Goal: Task Accomplishment & Management: Use online tool/utility

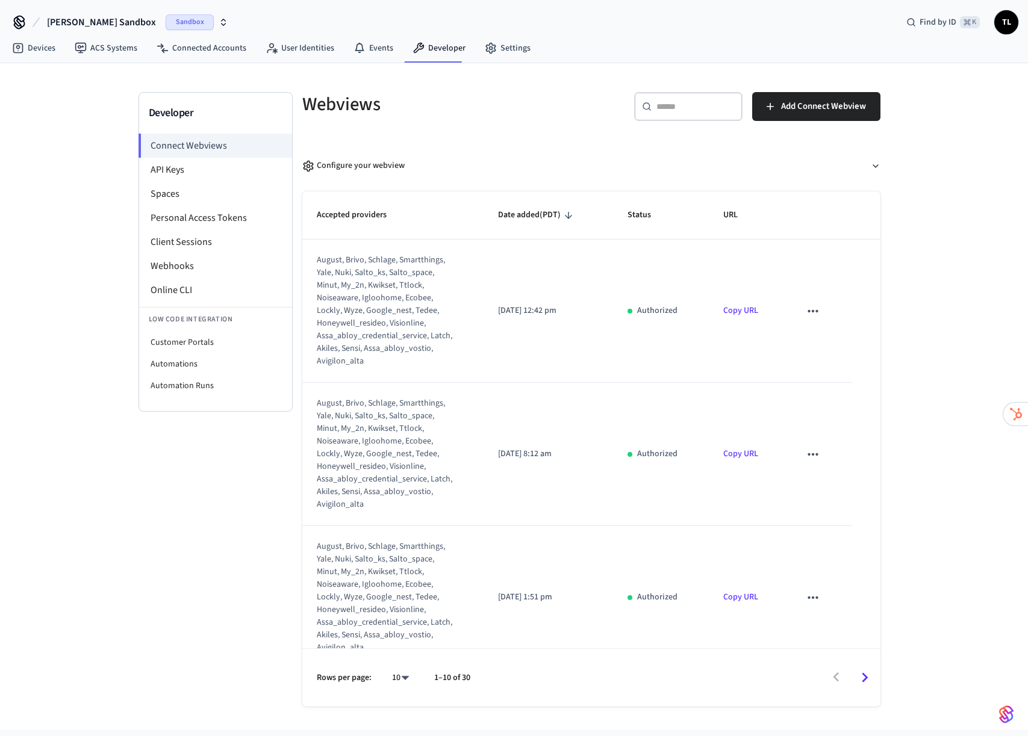
click at [90, 17] on span "[PERSON_NAME] Sandbox" at bounding box center [101, 22] width 109 height 14
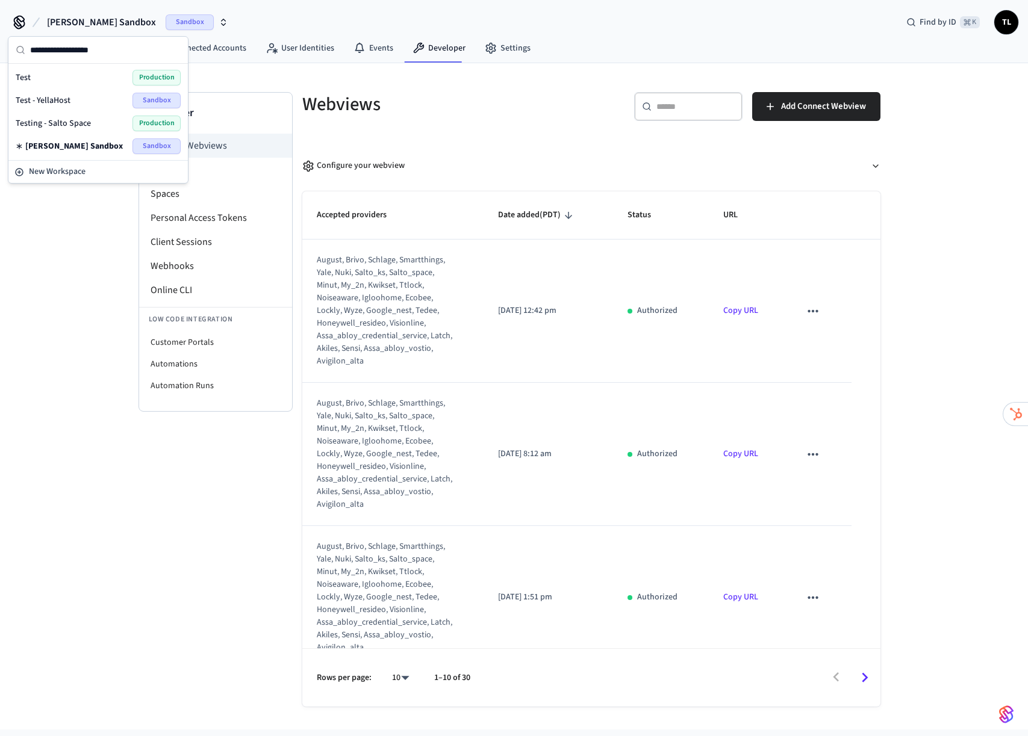
click at [90, 75] on div "Test Production" at bounding box center [98, 78] width 165 height 16
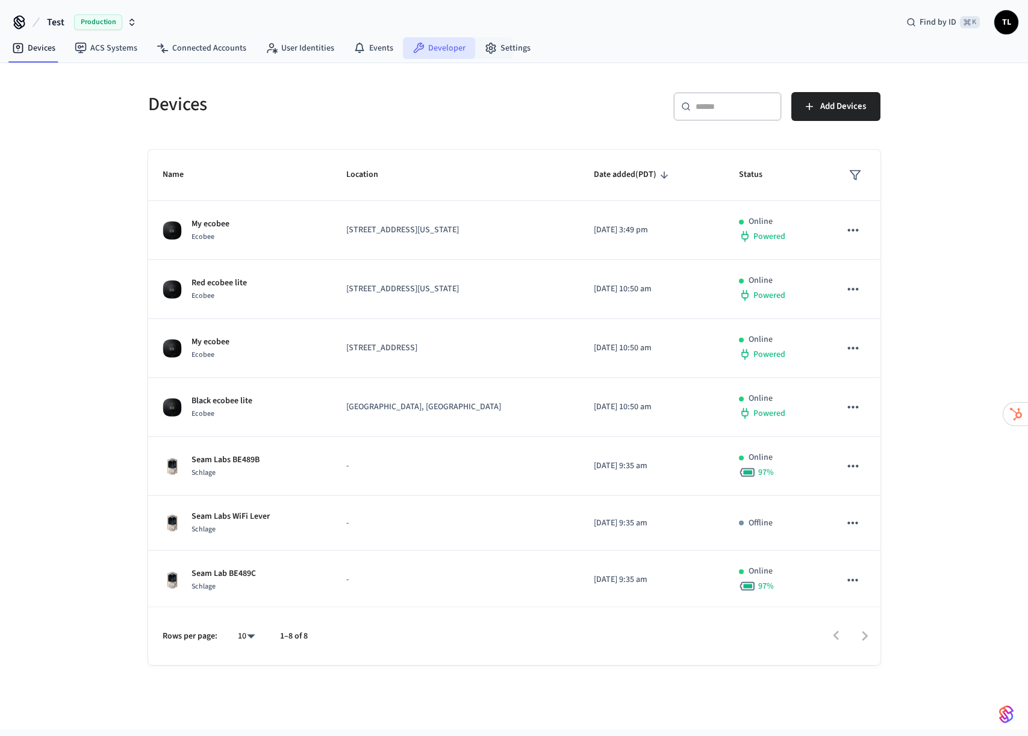
click at [436, 51] on link "Developer" at bounding box center [439, 48] width 72 height 22
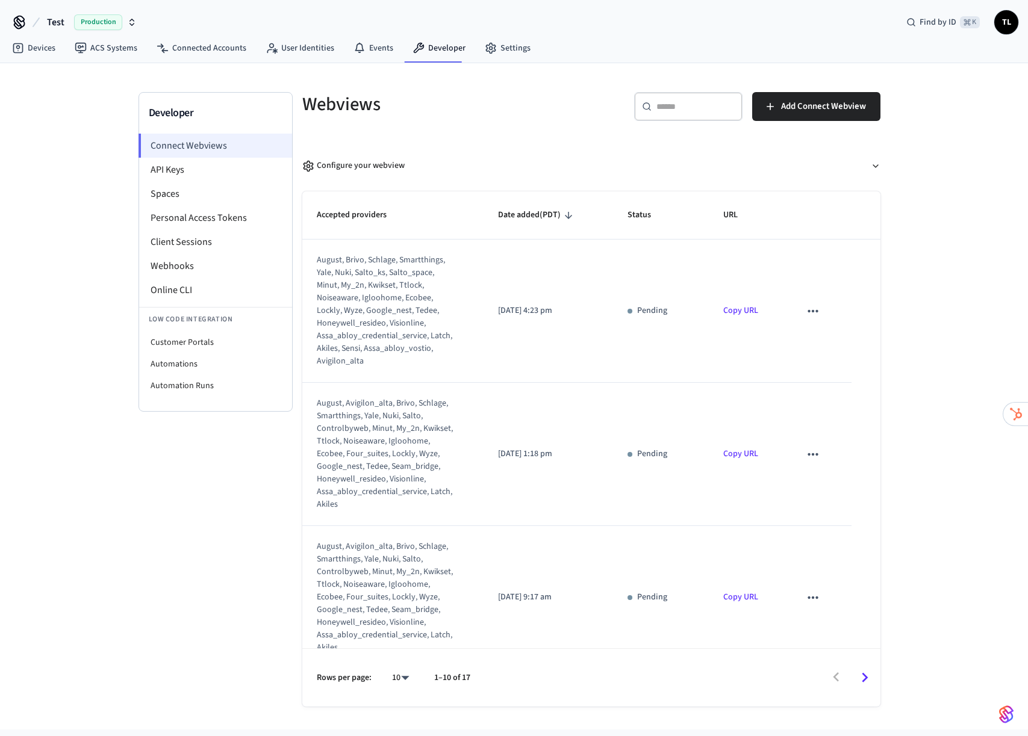
click at [226, 146] on li "Connect Webviews" at bounding box center [215, 146] width 154 height 24
click at [840, 114] on span "Add Connect Webview" at bounding box center [823, 107] width 85 height 16
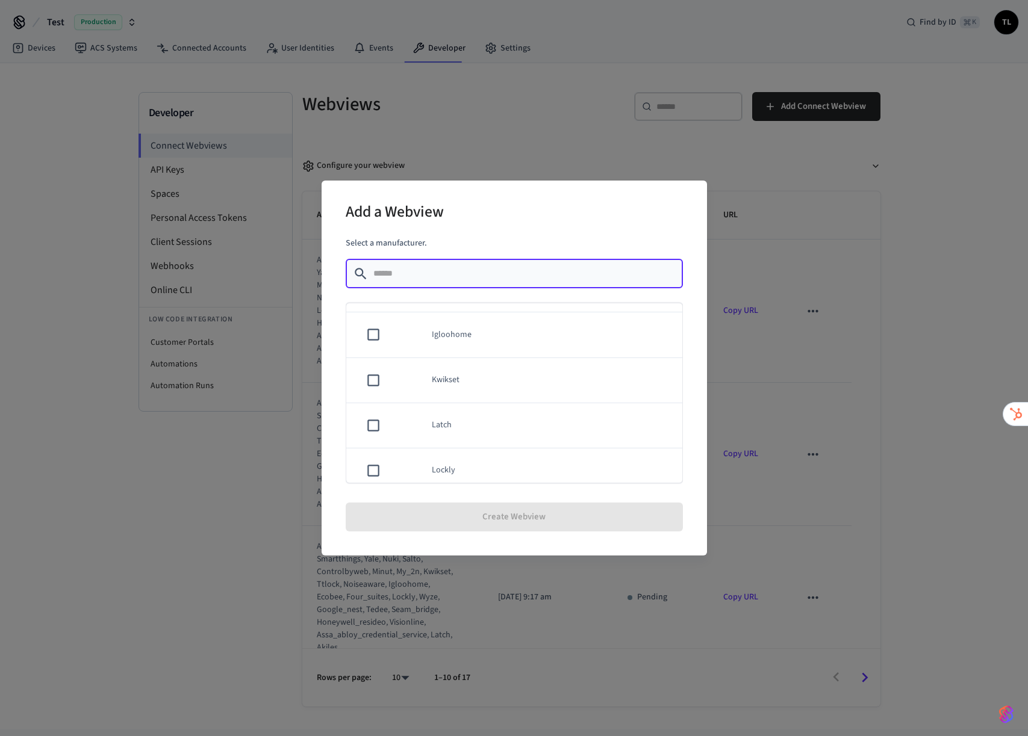
scroll to position [216, 0]
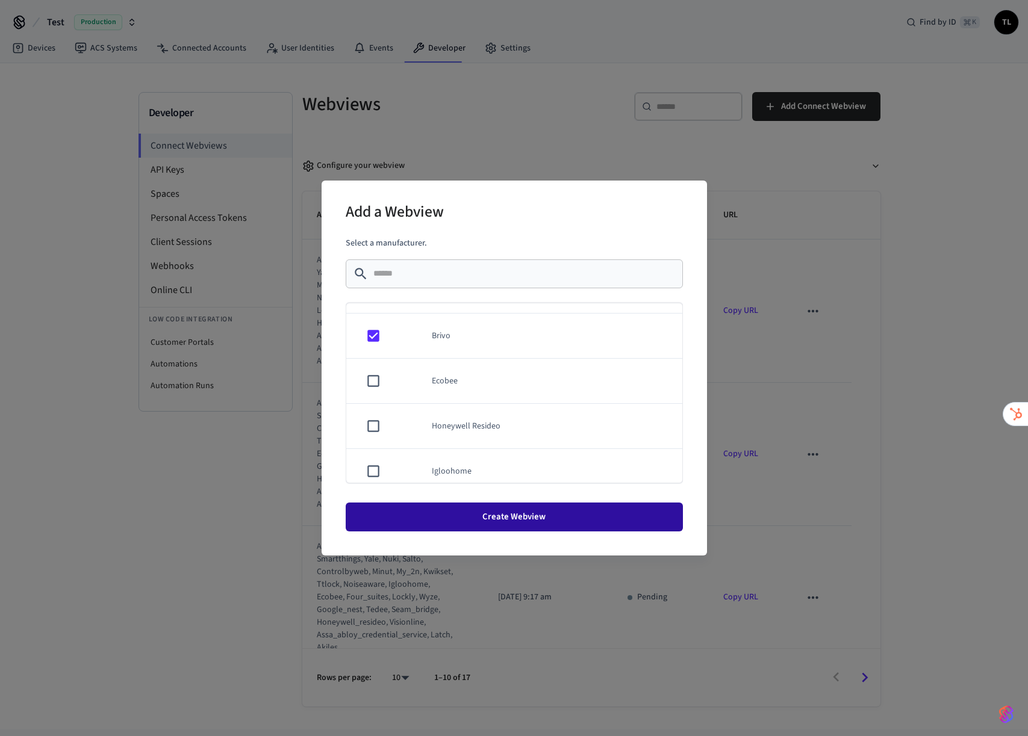
click at [509, 511] on button "Create Webview" at bounding box center [514, 517] width 337 height 29
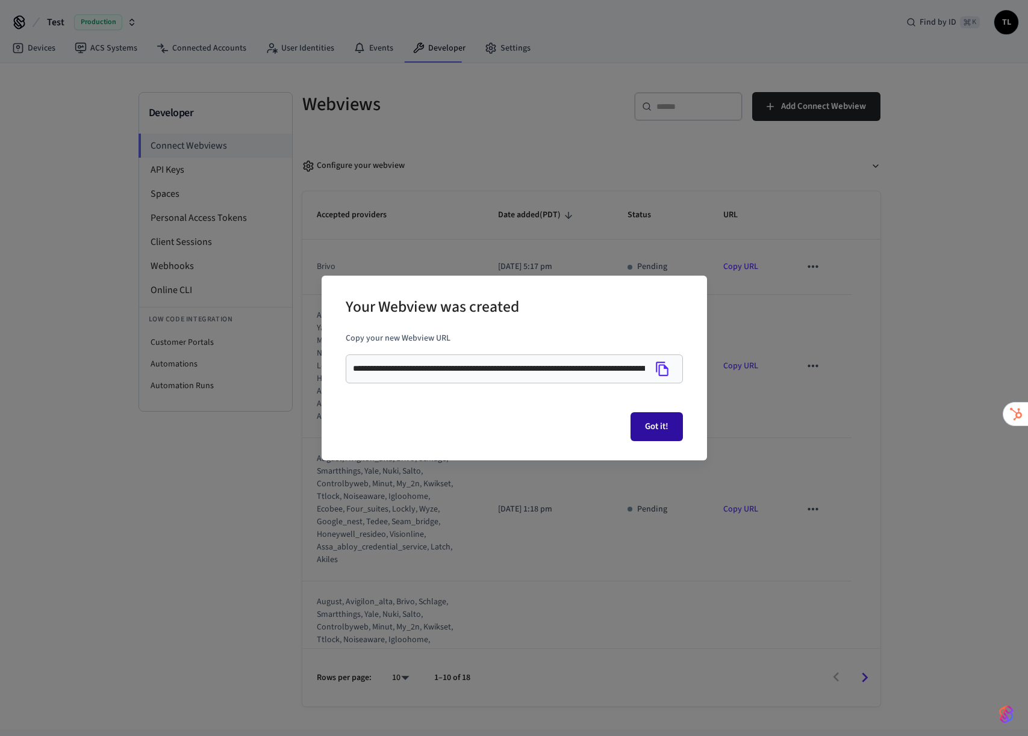
click at [656, 428] on button "Got it!" at bounding box center [656, 426] width 52 height 29
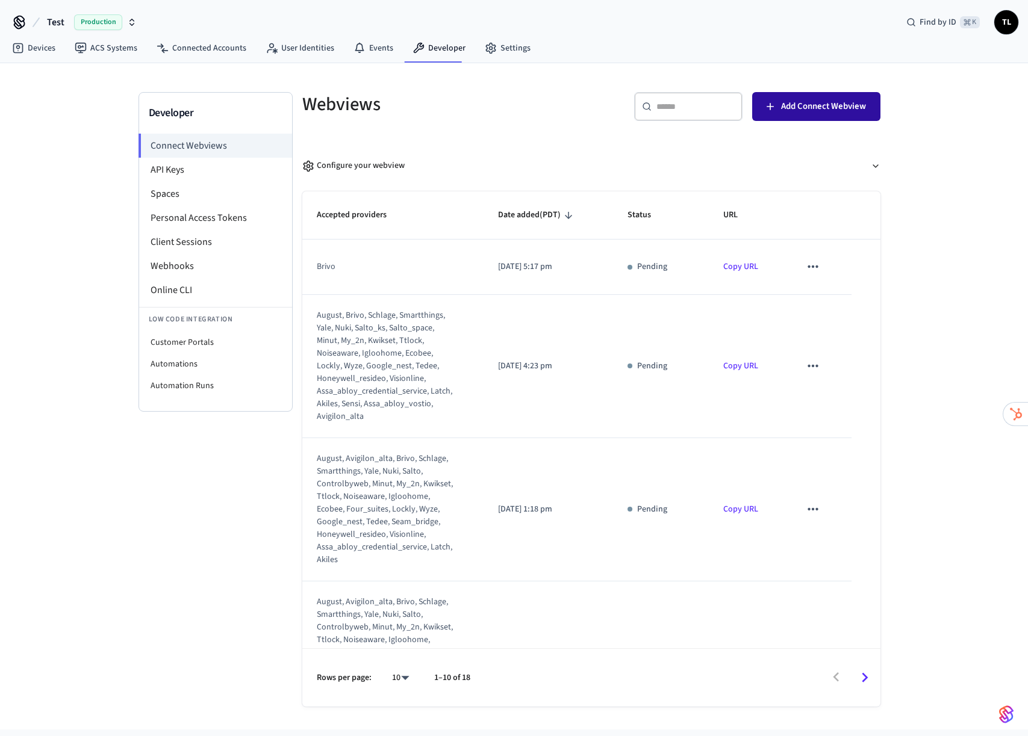
click at [807, 109] on span "Add Connect Webview" at bounding box center [823, 107] width 85 height 16
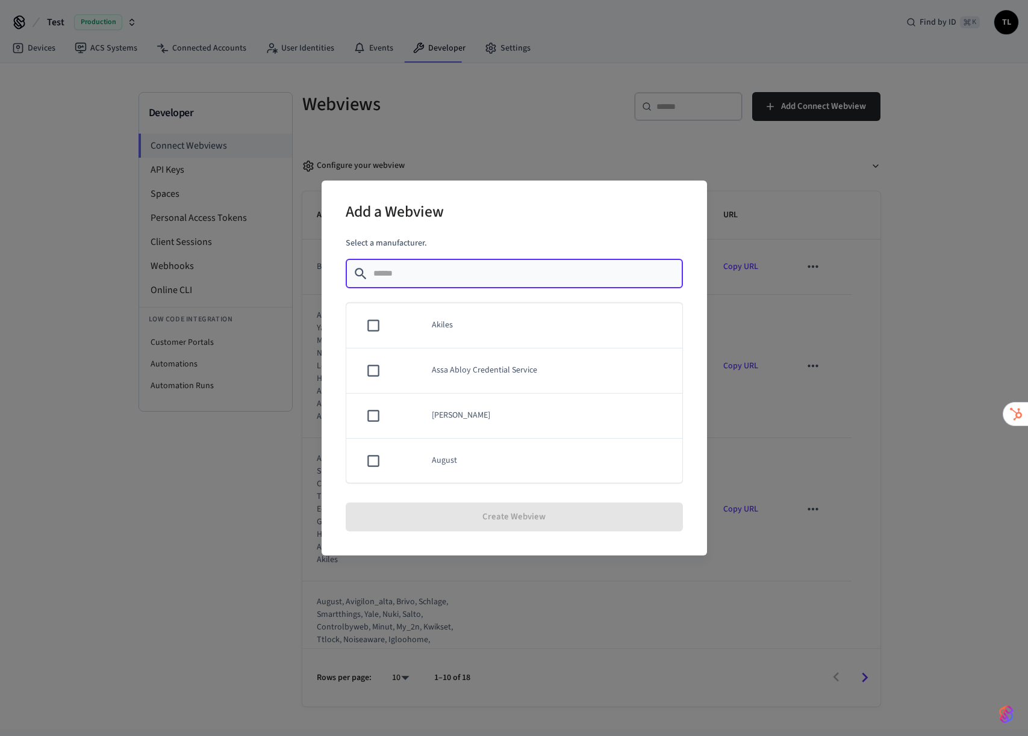
click at [544, 149] on div "Add a Webview Select a manufacturer. ​ ​ Akiles Assa Abloy Credential Service A…" at bounding box center [514, 368] width 1028 height 736
